Goal: Task Accomplishment & Management: Complete application form

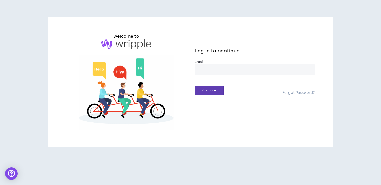
click at [210, 66] on input "email" at bounding box center [255, 69] width 120 height 11
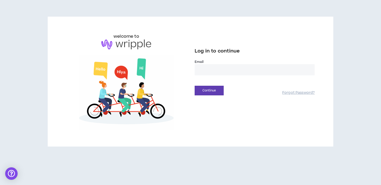
type input "**********"
click at [213, 95] on button "Continue" at bounding box center [209, 91] width 29 height 10
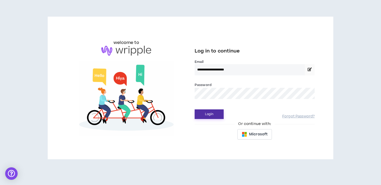
click at [195, 109] on button "Login" at bounding box center [209, 114] width 29 height 10
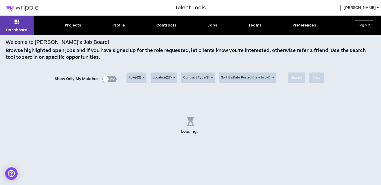
click at [119, 25] on div "Profile" at bounding box center [119, 25] width 13 height 5
select select "*"
select select "US"
select select "*******"
select select "*"
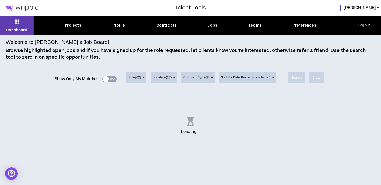
select select "**********"
select select "*****"
select select "**********"
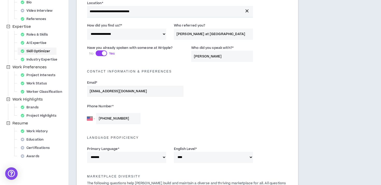
scroll to position [90, 0]
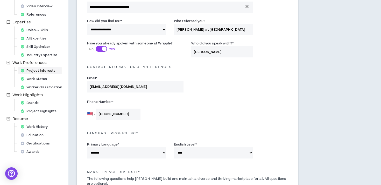
click at [41, 72] on div "Project Interests" at bounding box center [40, 70] width 42 height 7
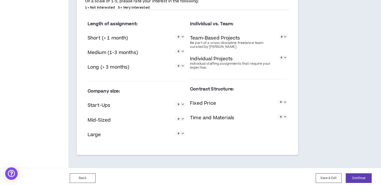
scroll to position [438, 0]
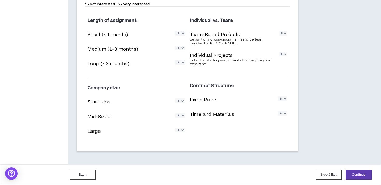
click at [182, 34] on select "* * * * *" at bounding box center [180, 33] width 10 height 4
select select "*"
click at [181, 50] on select "* * * * *" at bounding box center [180, 48] width 10 height 4
select select "*"
click at [181, 65] on select "* * * * *" at bounding box center [180, 62] width 10 height 4
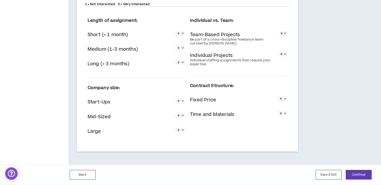
select select "*"
click at [182, 99] on select "* * * * *" at bounding box center [180, 100] width 10 height 4
select select "*"
click at [182, 117] on select "* * * * *" at bounding box center [180, 115] width 10 height 4
select select "*"
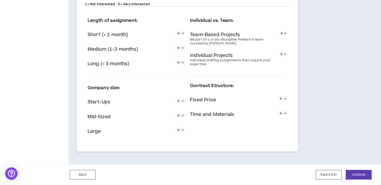
click at [182, 132] on select "* * * * *" at bounding box center [180, 130] width 10 height 4
select select "*"
click at [283, 114] on select "* * * * *" at bounding box center [283, 113] width 10 height 4
select select "*"
click at [283, 100] on select "* * * * *" at bounding box center [283, 98] width 10 height 4
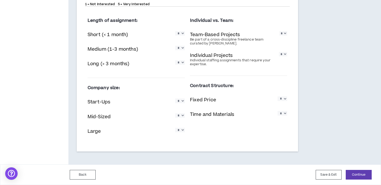
select select "*"
click at [285, 53] on select "* * * * *" at bounding box center [283, 54] width 8 height 4
select select "*"
click at [284, 35] on select "* * * * *" at bounding box center [284, 33] width 8 height 4
select select "*"
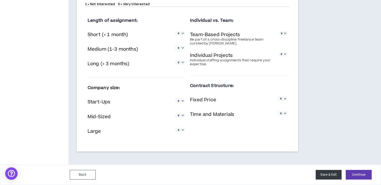
click at [327, 174] on button "Save & Exit" at bounding box center [329, 175] width 26 height 10
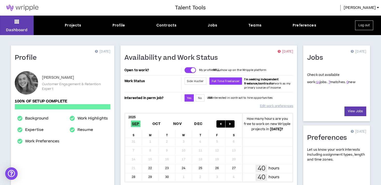
click at [125, 26] on div "Projects Profile Contracts Jobs Teams Preferences" at bounding box center [191, 25] width 314 height 5
click at [121, 26] on div "Profile" at bounding box center [119, 25] width 13 height 5
select select "*"
select select "US"
select select "*******"
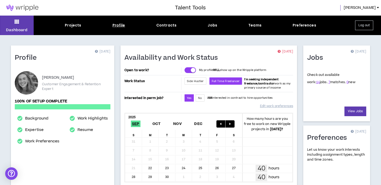
select select "*"
select select "**********"
select select "*****"
select select "**********"
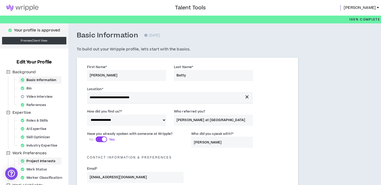
click at [44, 158] on div "Project Interests" at bounding box center [40, 160] width 42 height 7
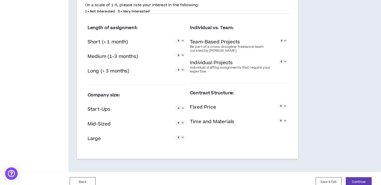
scroll to position [438, 0]
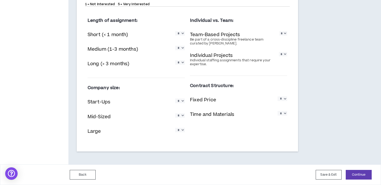
click at [184, 30] on div "Short (< 1 month) * * * * *" at bounding box center [136, 35] width 97 height 11
click at [183, 35] on select "* * * * *" at bounding box center [180, 33] width 10 height 4
select select "*"
click at [181, 45] on div "Medium (1-3 months) * * * * *" at bounding box center [136, 49] width 97 height 11
click at [181, 48] on select "* * * * *" at bounding box center [180, 48] width 10 height 4
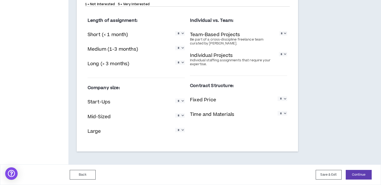
select select "*"
click at [182, 64] on select "* * * * *" at bounding box center [180, 62] width 10 height 4
select select "*"
click at [182, 100] on select "* * * * *" at bounding box center [180, 100] width 10 height 4
select select "*"
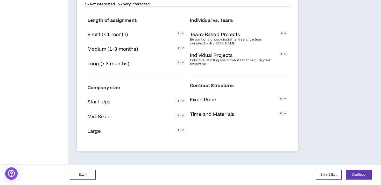
click at [181, 115] on select "* * * * *" at bounding box center [180, 115] width 10 height 4
select select "*"
click at [182, 132] on select "* * * * *" at bounding box center [180, 130] width 10 height 4
select select "*"
click at [283, 36] on select "* * * * *" at bounding box center [284, 33] width 8 height 4
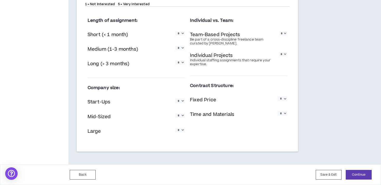
select select "*"
click at [284, 52] on select "* * * * *" at bounding box center [283, 54] width 8 height 4
select select "*"
click at [285, 98] on select "* * * * *" at bounding box center [283, 98] width 10 height 4
select select "*"
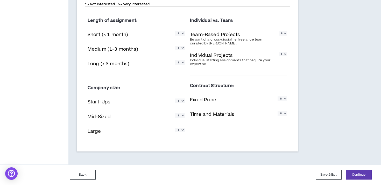
click at [286, 118] on div "Time and Materials * * * * *" at bounding box center [238, 115] width 97 height 11
click at [285, 115] on select "* * * * *" at bounding box center [283, 113] width 10 height 4
select select "*"
click at [356, 174] on button "Continue" at bounding box center [359, 175] width 26 height 10
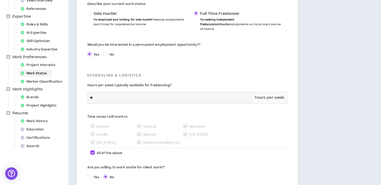
scroll to position [117, 0]
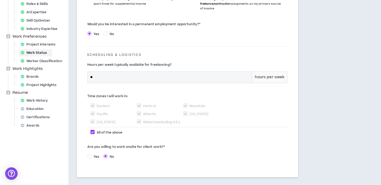
click at [92, 154] on span "Yes" at bounding box center [97, 156] width 10 height 5
select select "*"
select select "*****"
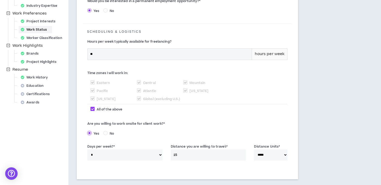
scroll to position [170, 0]
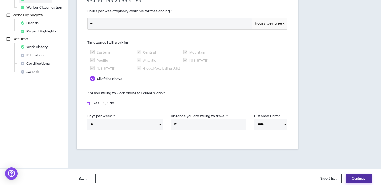
click at [356, 176] on button "Continue" at bounding box center [359, 179] width 26 height 10
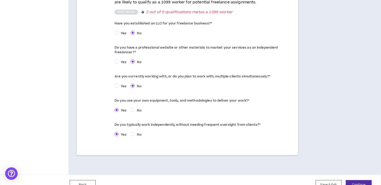
scroll to position [282, 0]
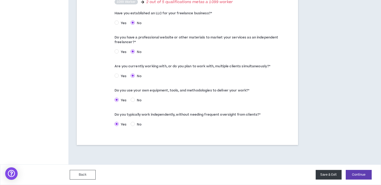
click at [326, 175] on button "Save & Exit" at bounding box center [329, 175] width 26 height 10
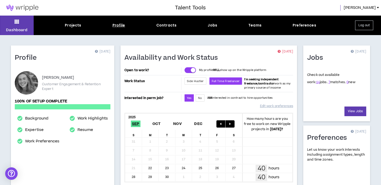
click at [117, 26] on div "Profile" at bounding box center [119, 25] width 13 height 5
select select "*"
select select "US"
select select "*******"
select select "*"
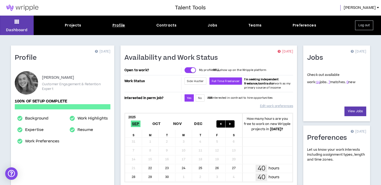
select select "**********"
select select "*****"
select select "**********"
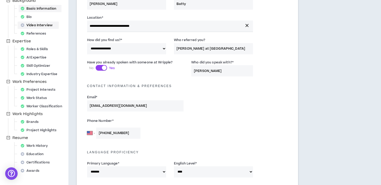
scroll to position [72, 0]
click at [46, 89] on div "Project Interests" at bounding box center [40, 89] width 42 height 7
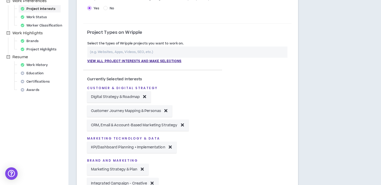
scroll to position [152, 0]
click at [46, 17] on div "Work Status" at bounding box center [35, 17] width 33 height 7
select select "*"
select select "*****"
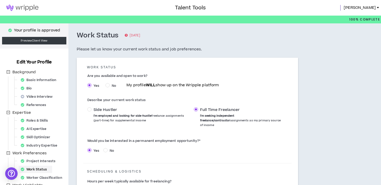
scroll to position [170, 0]
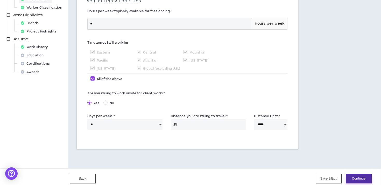
click at [362, 175] on button "Continue" at bounding box center [359, 179] width 26 height 10
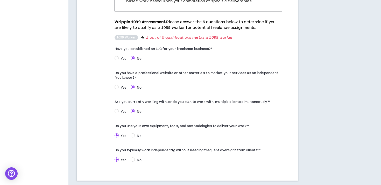
scroll to position [282, 0]
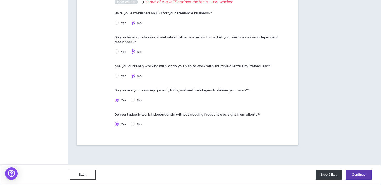
click at [329, 174] on button "Save & Exit" at bounding box center [329, 175] width 26 height 10
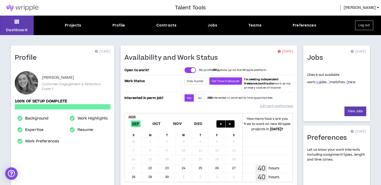
click at [68, 20] on div "Dashboard Projects Profile Contracts Jobs Teams Preferences Log out" at bounding box center [190, 25] width 381 height 19
click at [70, 26] on div "Projects" at bounding box center [73, 25] width 16 height 5
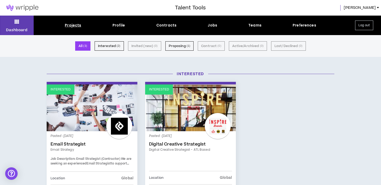
click at [206, 25] on div "Projects Profile Contracts Jobs Teams Preferences" at bounding box center [191, 25] width 314 height 5
click at [213, 28] on div "Jobs" at bounding box center [213, 25] width 10 height 5
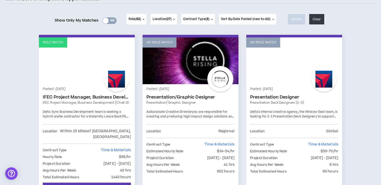
scroll to position [59, 0]
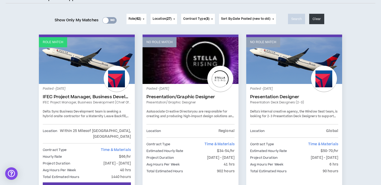
drag, startPoint x: 91, startPoint y: 74, endPoint x: 149, endPoint y: 2, distance: 92.6
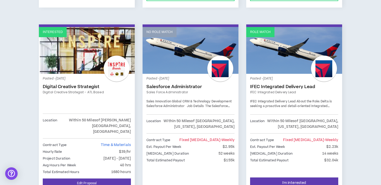
scroll to position [459, 0]
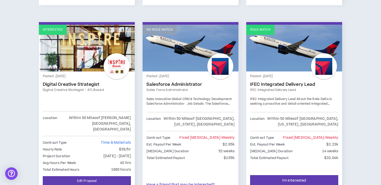
drag, startPoint x: 293, startPoint y: 56, endPoint x: 167, endPoint y: 1, distance: 137.4
click at [0, 0] on div "Welcome to Wripple’s Job Board! Browse highlighted open jobs and if you have si…" at bounding box center [190, 99] width 381 height 1046
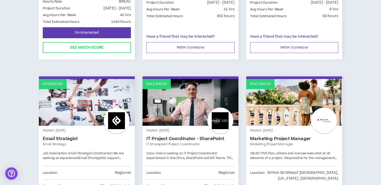
scroll to position [186, 0]
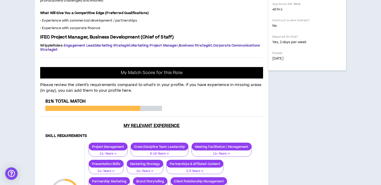
scroll to position [274, 0]
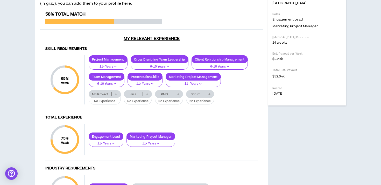
scroll to position [172, 0]
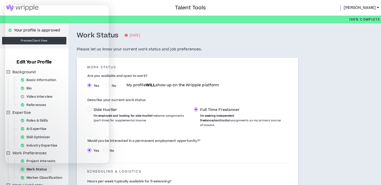
select select "*"
select select "*****"
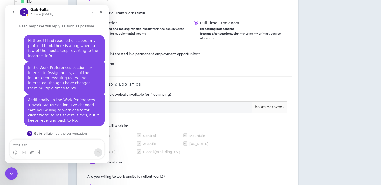
scroll to position [35, 0]
